Goal: Task Accomplishment & Management: Complete application form

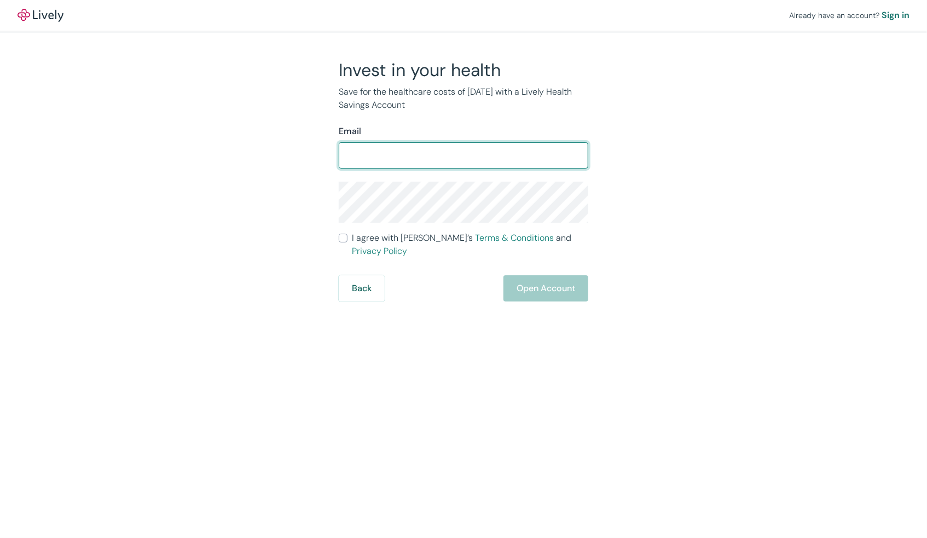
click at [399, 155] on input "Email" at bounding box center [464, 156] width 250 height 22
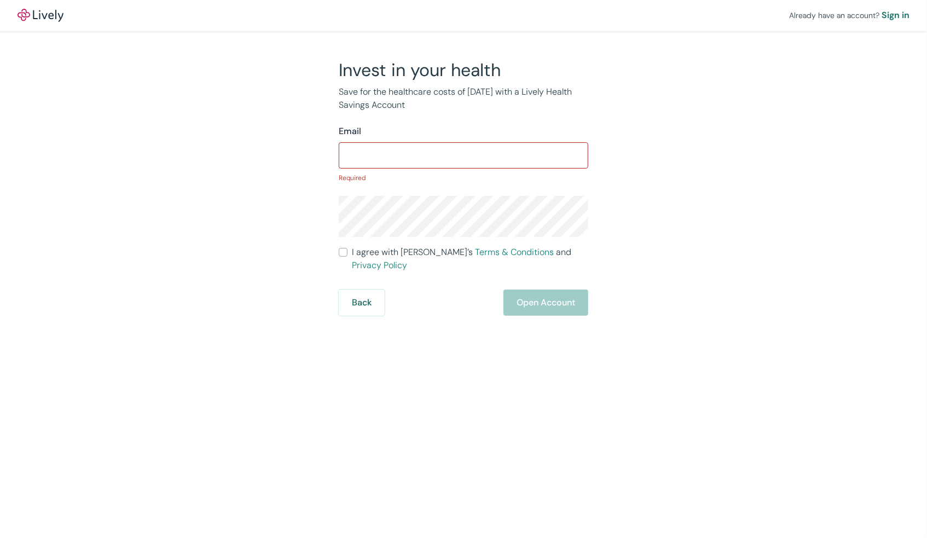
click at [252, 123] on div "Invest in your health Save for the healthcare costs of [DATE] with a Lively Hea…" at bounding box center [457, 187] width 526 height 257
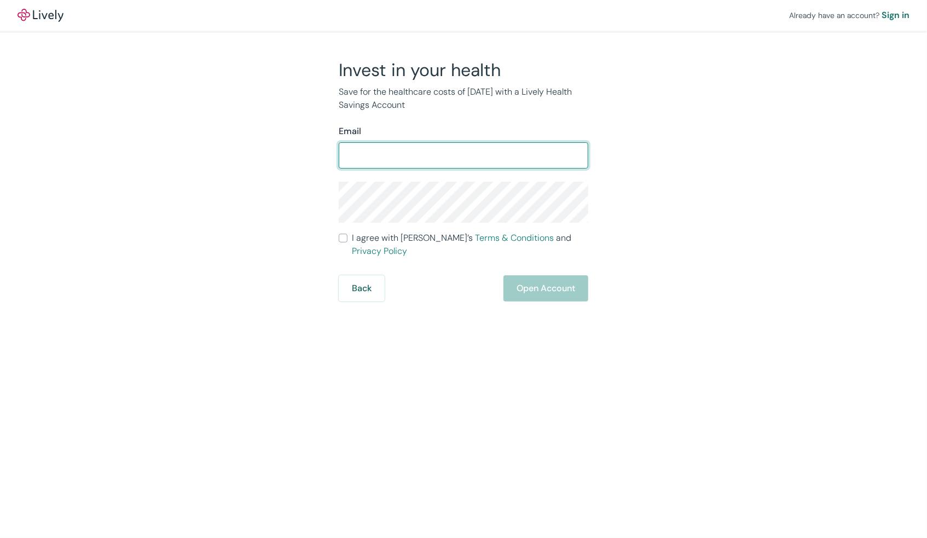
click at [425, 157] on input "Email" at bounding box center [464, 156] width 250 height 22
type input "timmerkel@gmail.com"
click at [697, 205] on div "Invest in your health Save for the healthcare costs of tomorrow with a Lively H…" at bounding box center [457, 180] width 526 height 243
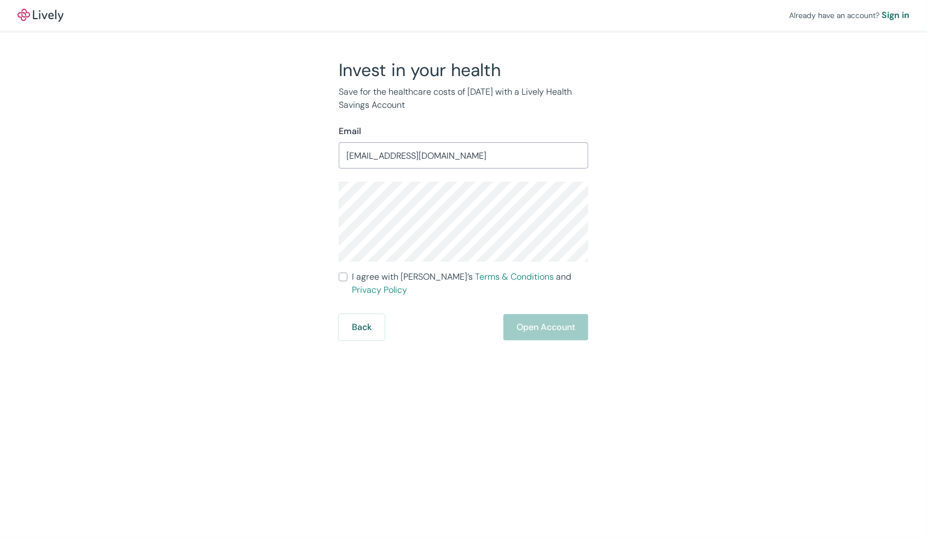
click at [350, 280] on label "I agree with Lively’s Terms & Conditions and Privacy Policy" at bounding box center [464, 283] width 250 height 26
click at [348, 280] on input "I agree with Lively’s Terms & Conditions and Privacy Policy" at bounding box center [343, 277] width 9 height 9
checkbox input "true"
click at [550, 314] on button "Open Account" at bounding box center [546, 327] width 85 height 26
